Goal: Transaction & Acquisition: Purchase product/service

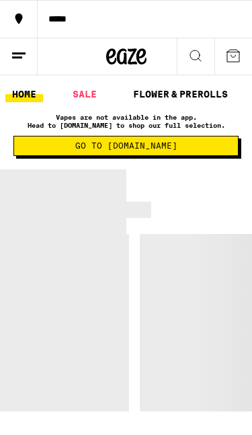
click at [196, 54] on icon at bounding box center [196, 56] width 16 height 16
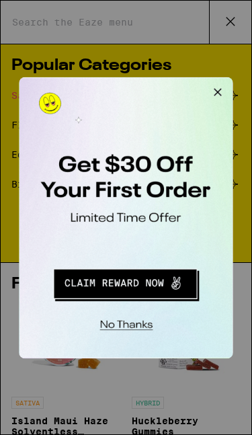
click at [196, 89] on button "Close Modal" at bounding box center [189, 90] width 27 height 27
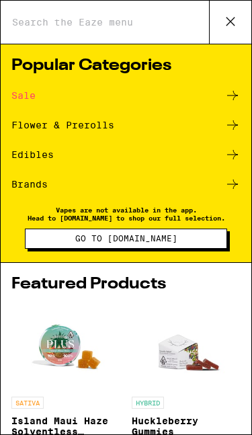
click at [46, 28] on input "Search for Products" at bounding box center [110, 22] width 198 height 12
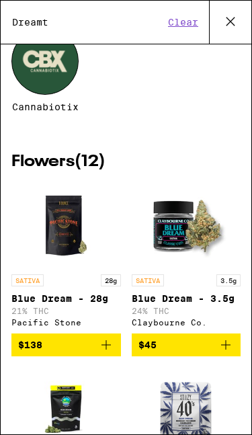
scroll to position [83, 0]
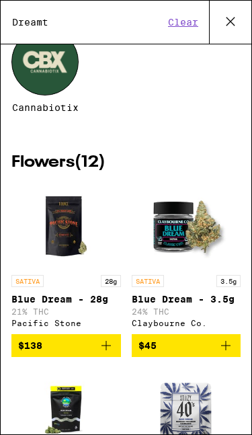
type input "Dreamt"
click at [56, 63] on div at bounding box center [44, 61] width 67 height 67
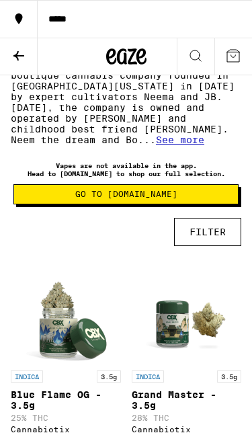
scroll to position [317, 0]
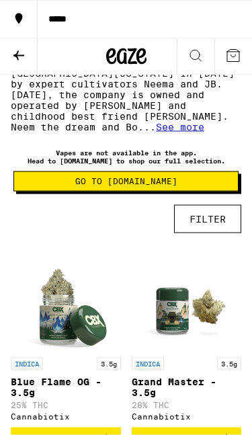
click at [204, 131] on span "See more" at bounding box center [180, 127] width 48 height 11
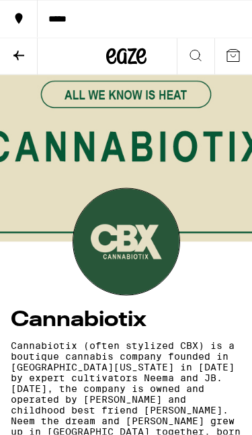
scroll to position [0, 0]
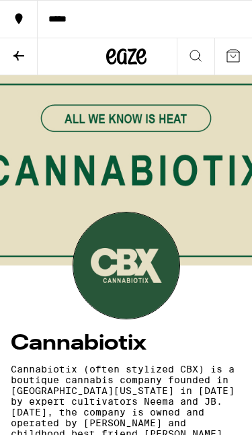
click at [199, 56] on icon at bounding box center [195, 55] width 11 height 11
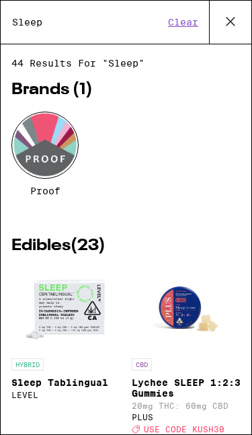
type input "Sleep"
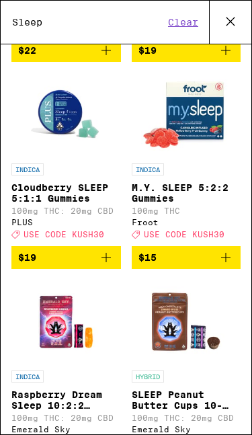
scroll to position [402, 0]
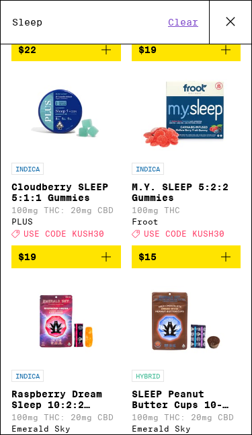
click at [71, 203] on p "Cloudberry SLEEP 5:1:1 Gummies" at bounding box center [66, 193] width 110 height 22
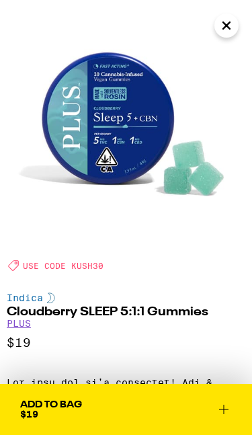
click at [225, 30] on icon "Close" at bounding box center [227, 25] width 16 height 20
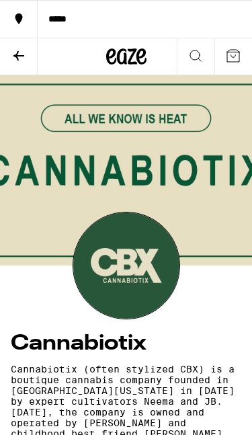
click at [11, 52] on icon at bounding box center [19, 56] width 16 height 16
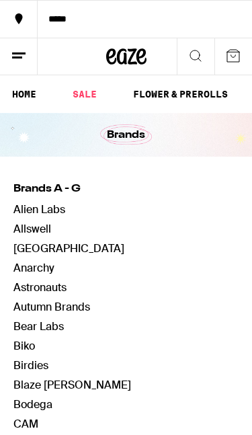
click at [200, 57] on icon at bounding box center [196, 56] width 16 height 16
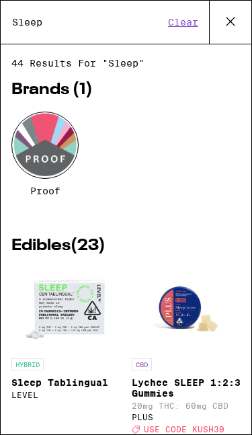
type input "Sleep"
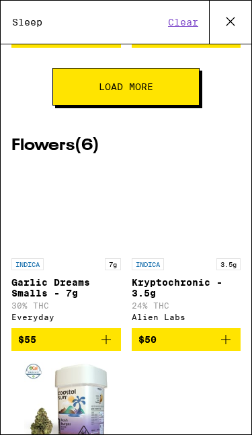
scroll to position [1910, 0]
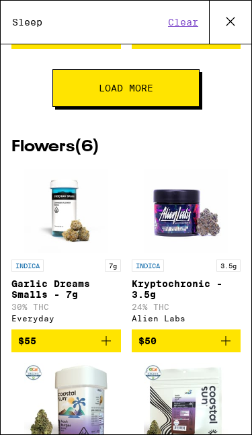
click at [165, 107] on button "Load More" at bounding box center [125, 88] width 147 height 38
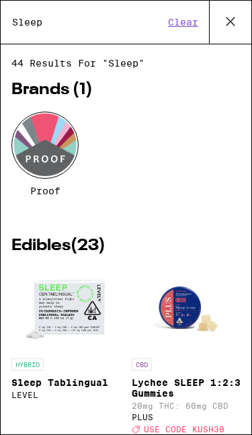
scroll to position [0, 0]
click at [50, 156] on div at bounding box center [44, 145] width 67 height 67
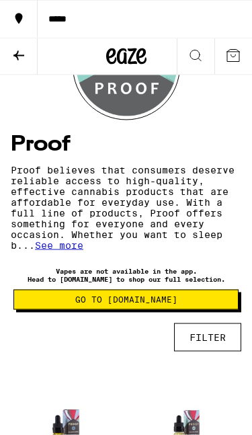
click at [69, 251] on span "See more" at bounding box center [59, 245] width 48 height 11
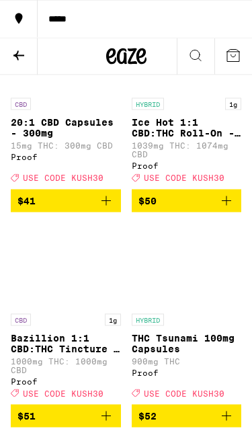
scroll to position [872, 0]
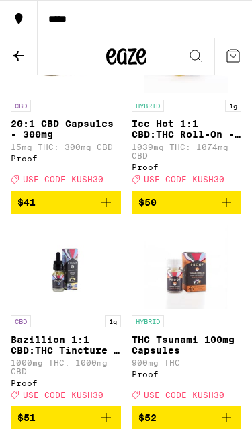
click at [85, 140] on p "20:1 CBD Capsules - 300mg" at bounding box center [66, 129] width 110 height 22
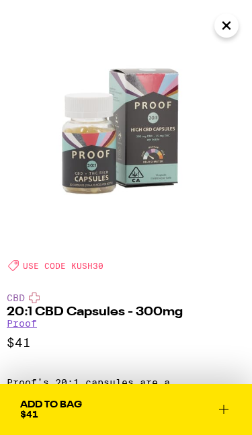
click at [233, 26] on icon "Close" at bounding box center [227, 25] width 16 height 20
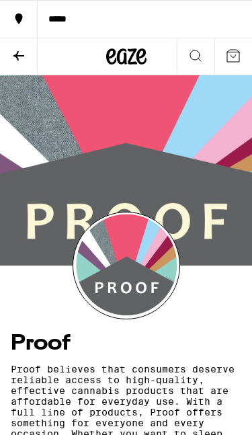
click at [15, 61] on icon at bounding box center [19, 56] width 16 height 16
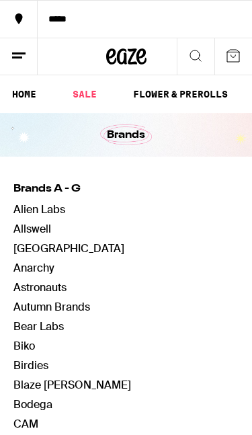
click at [198, 56] on icon at bounding box center [196, 56] width 16 height 16
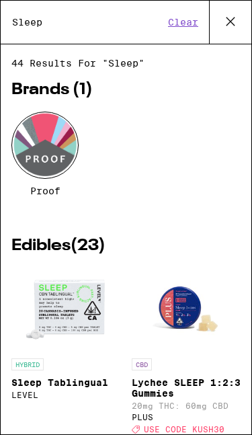
type input "Sleep"
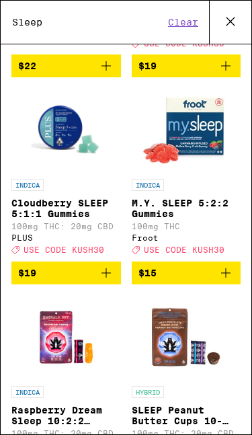
scroll to position [385, 0]
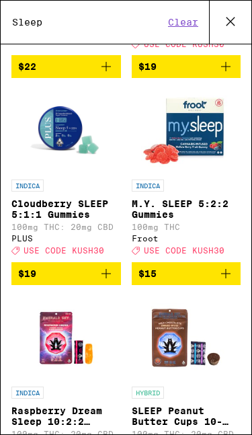
click at [74, 161] on img "Open page for Cloudberry SLEEP 5:1:1 Gummies from PLUS" at bounding box center [66, 131] width 84 height 84
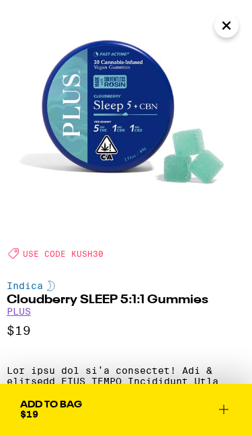
scroll to position [20, 0]
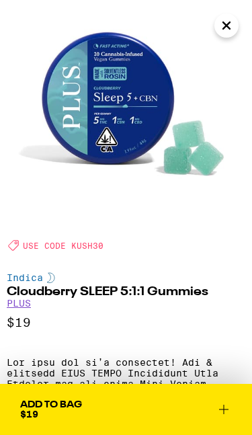
click at [27, 305] on link "PLUS" at bounding box center [19, 303] width 24 height 11
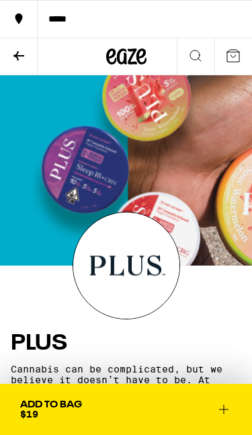
click at [14, 56] on icon at bounding box center [19, 56] width 16 height 16
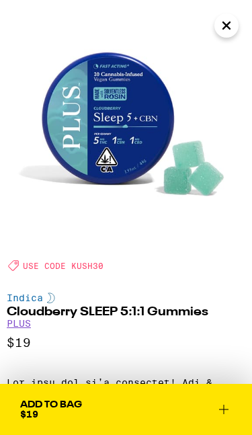
click at [151, 414] on span "Add To Bag $19" at bounding box center [126, 409] width 212 height 19
